Goal: Task Accomplishment & Management: Manage account settings

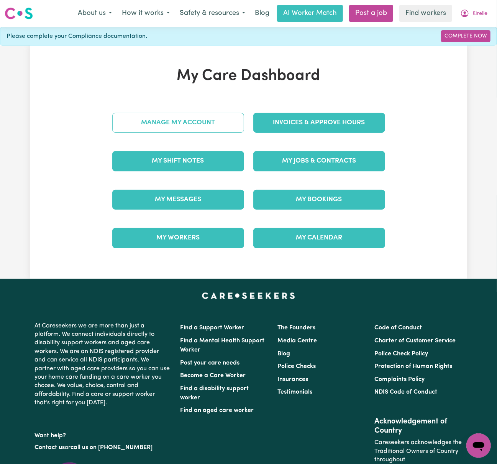
click at [203, 126] on link "Manage My Account" at bounding box center [178, 123] width 132 height 20
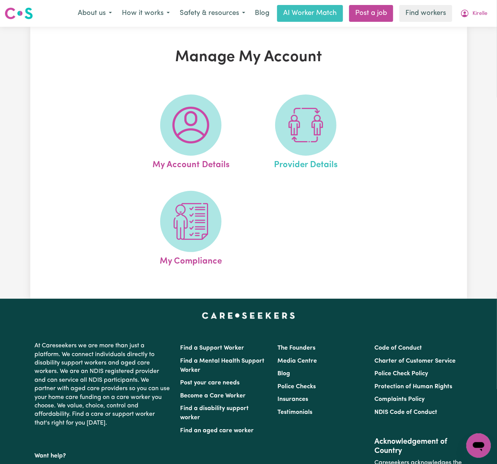
click at [330, 146] on link "Provider Details" at bounding box center [305, 133] width 110 height 77
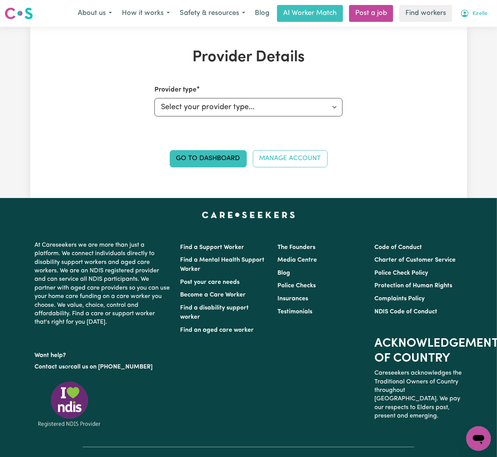
click at [483, 11] on span "Kirelle" at bounding box center [479, 14] width 15 height 8
click at [484, 36] on link "My Dashboard" at bounding box center [461, 30] width 61 height 15
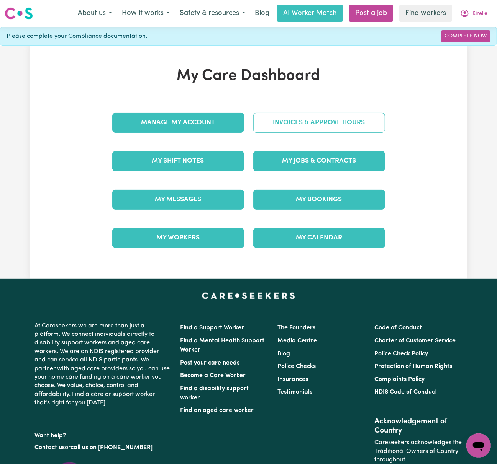
click at [316, 117] on link "Invoices & Approve Hours" at bounding box center [319, 123] width 132 height 20
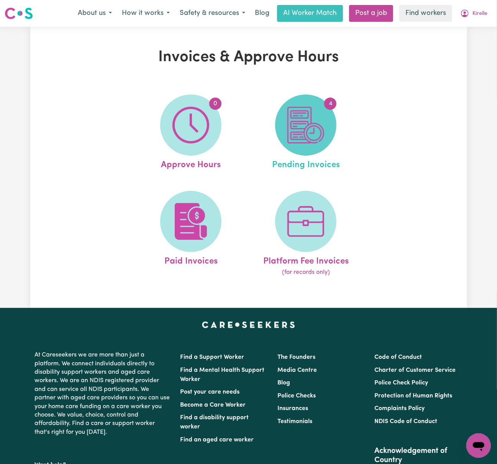
click at [309, 123] on img at bounding box center [305, 125] width 37 height 37
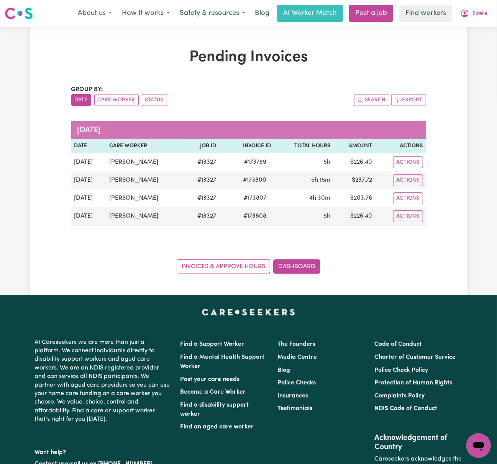
drag, startPoint x: 396, startPoint y: 250, endPoint x: 401, endPoint y: 241, distance: 11.0
click at [396, 250] on div "Group by: Date Care Worker Status Search Export [DATE] Date Care Worker Job ID …" at bounding box center [248, 179] width 355 height 189
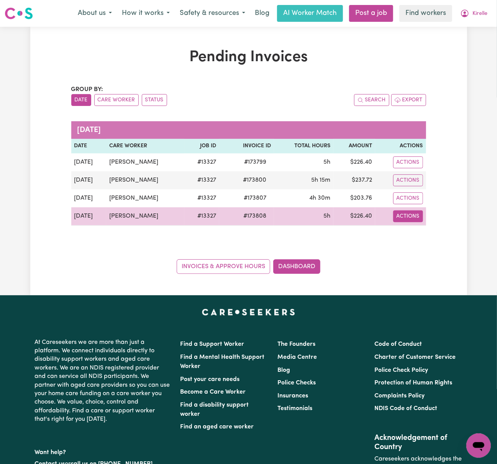
click at [409, 221] on button "Actions" at bounding box center [408, 217] width 30 height 12
click at [417, 236] on link "Download Invoice" at bounding box center [429, 234] width 70 height 15
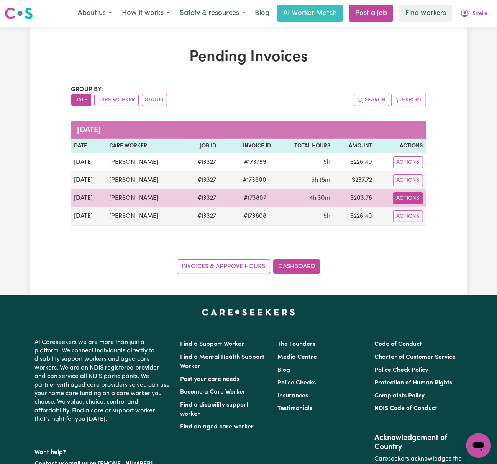
click at [416, 200] on button "Actions" at bounding box center [408, 199] width 30 height 12
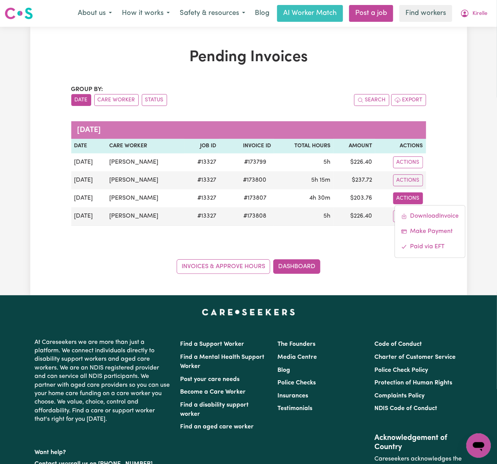
click at [481, 213] on div "Pending Invoices Group by: Date Care Worker Status Search Export [DATE] Date Ca…" at bounding box center [248, 161] width 497 height 269
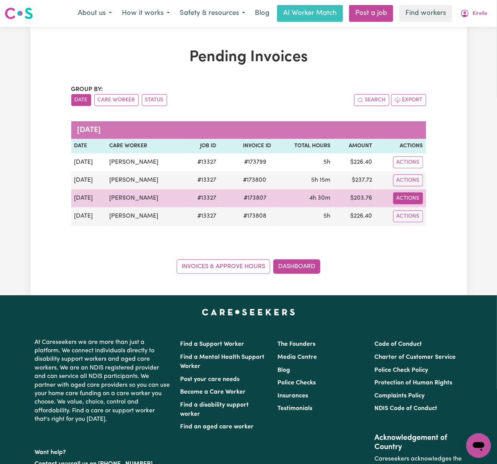
click at [420, 204] on button "Actions" at bounding box center [408, 199] width 30 height 12
click at [439, 213] on link "Download Invoice" at bounding box center [429, 216] width 70 height 15
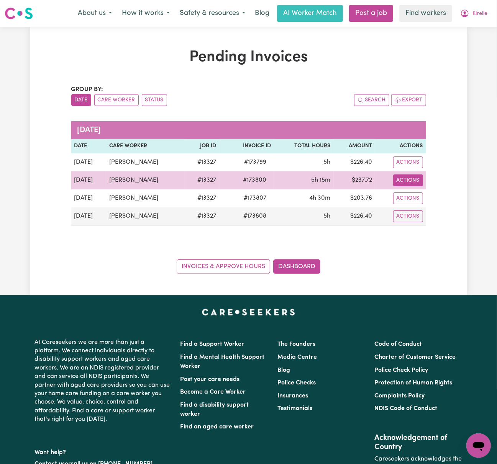
click at [412, 182] on button "Actions" at bounding box center [408, 181] width 30 height 12
click at [433, 200] on link "Download Invoice" at bounding box center [429, 198] width 70 height 15
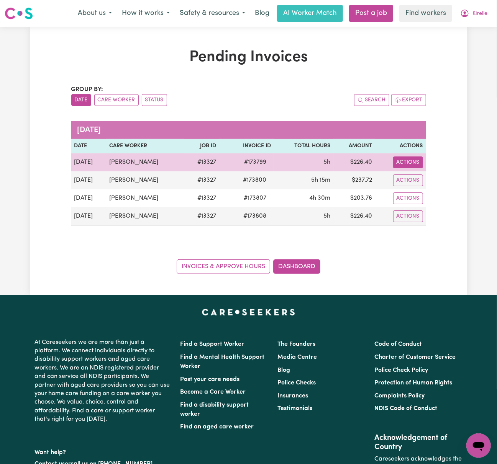
drag, startPoint x: 414, startPoint y: 164, endPoint x: 418, endPoint y: 166, distance: 4.6
click at [414, 164] on button "Actions" at bounding box center [408, 163] width 30 height 12
click at [429, 177] on link "Download Invoice" at bounding box center [429, 180] width 70 height 15
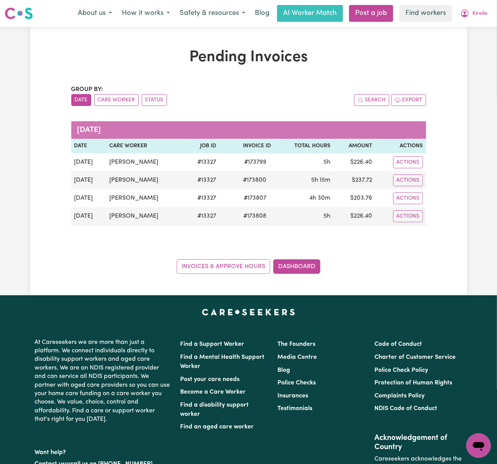
click at [495, 8] on div "Menu About us How it works Safety & resources Blog AI Worker Match Post a job F…" at bounding box center [248, 14] width 497 height 18
click at [480, 12] on span "Kirelle" at bounding box center [479, 14] width 15 height 8
click at [484, 47] on link "Logout" at bounding box center [461, 44] width 61 height 15
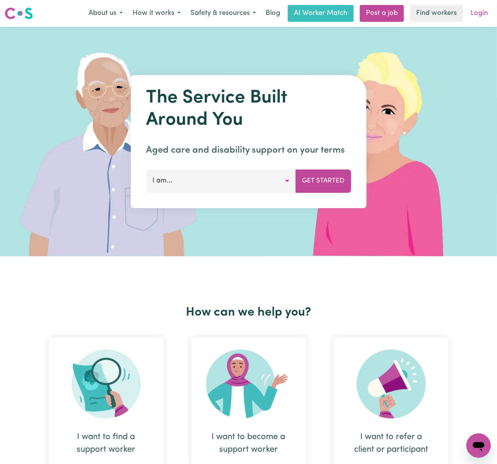
click at [486, 20] on link "Login" at bounding box center [479, 13] width 26 height 17
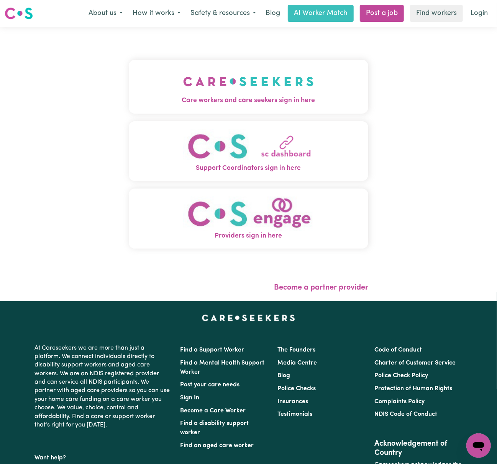
drag, startPoint x: 218, startPoint y: 90, endPoint x: 212, endPoint y: 77, distance: 15.1
click at [218, 90] on img "Care workers and care seekers sign in here" at bounding box center [248, 81] width 131 height 28
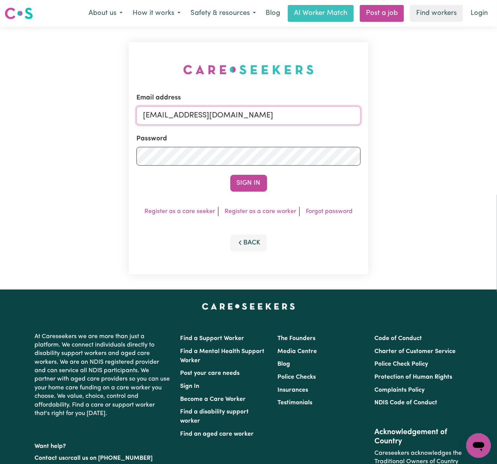
drag, startPoint x: 182, startPoint y: 117, endPoint x: 190, endPoint y: 119, distance: 8.8
click at [182, 117] on input "[EMAIL_ADDRESS][DOMAIN_NAME]" at bounding box center [248, 115] width 224 height 18
drag, startPoint x: 183, startPoint y: 112, endPoint x: 489, endPoint y: 162, distance: 309.7
click at [492, 162] on div "Email address [EMAIL_ADDRESS][DOMAIN_NAME] Password Sign In Register as a care …" at bounding box center [248, 158] width 497 height 263
type input "superuser~[PERSON_NAME][EMAIL_ADDRESS][DOMAIN_NAME]"
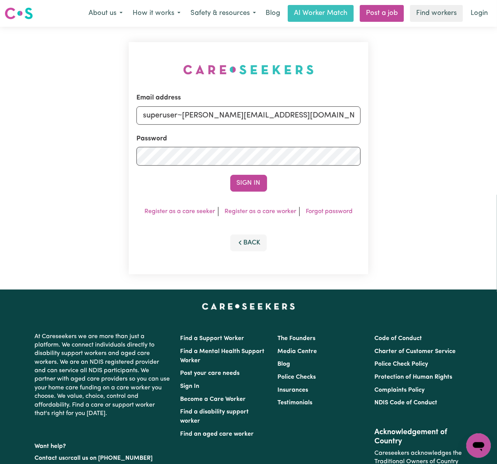
click at [230, 175] on button "Sign In" at bounding box center [248, 183] width 37 height 17
